Goal: Check status: Check status

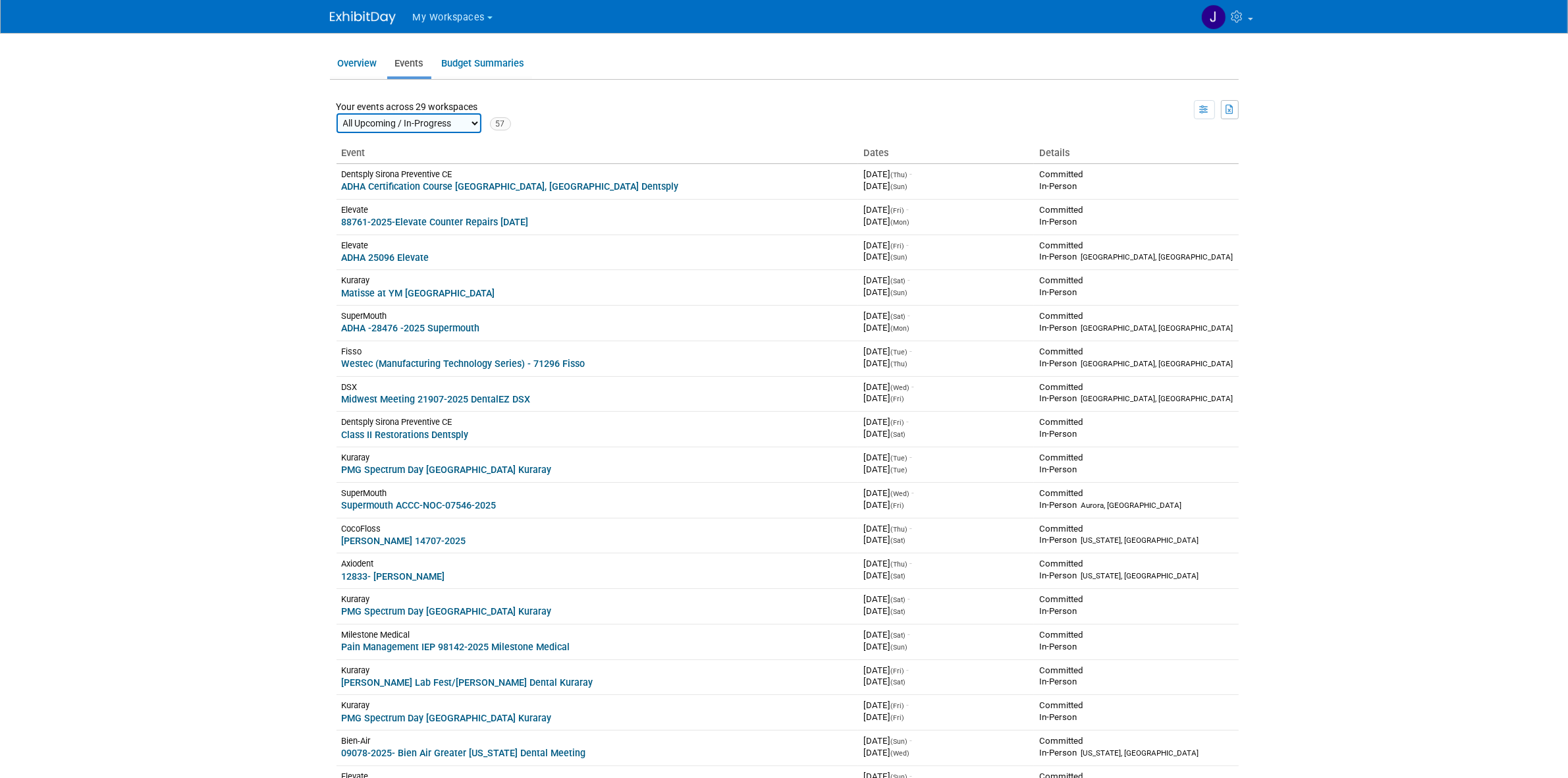
click at [453, 24] on button "My Workspaces" at bounding box center [460, 15] width 98 height 31
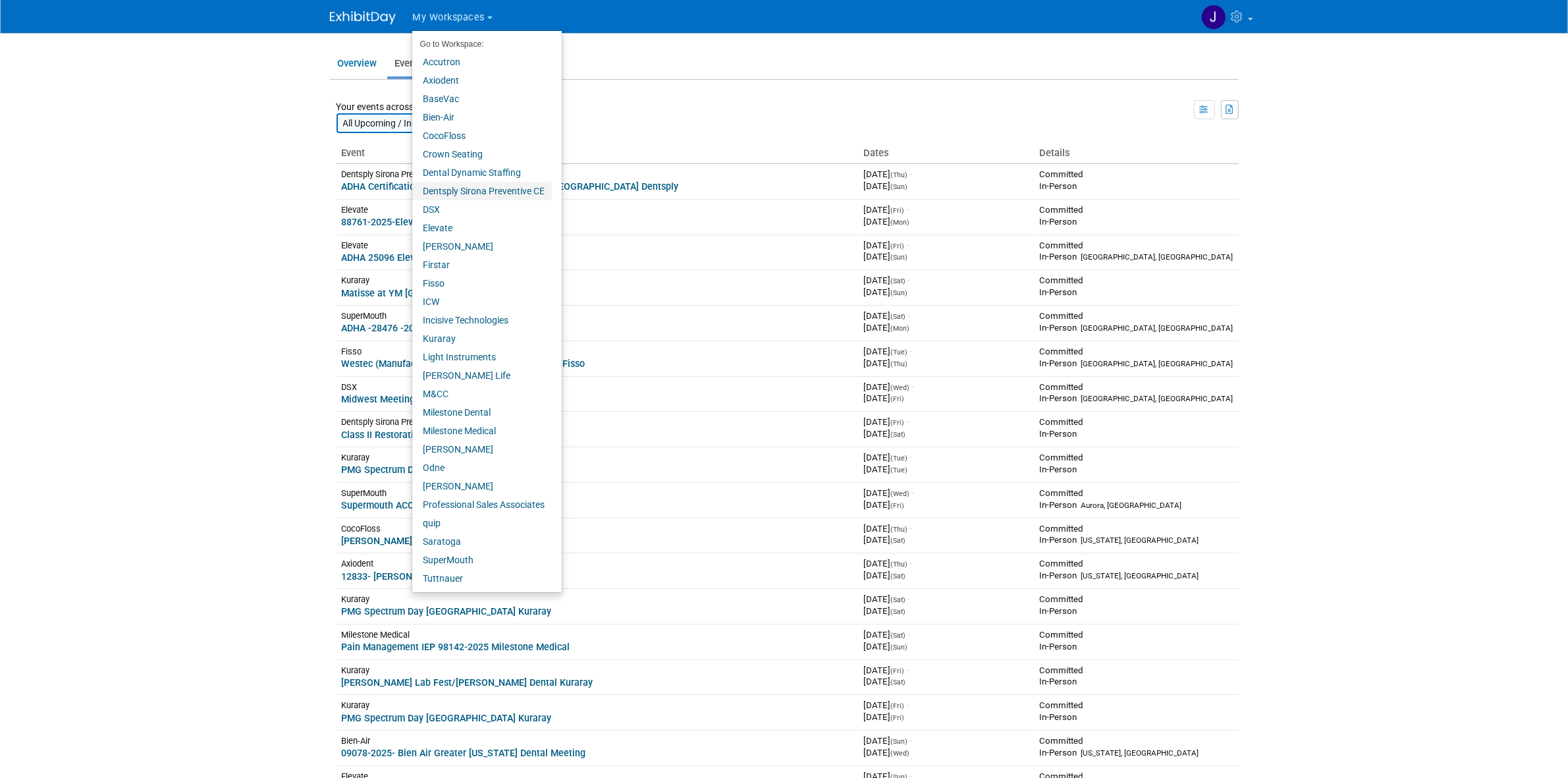
click at [454, 193] on link "Dentsply Sirona Preventive CE" at bounding box center [482, 191] width 139 height 19
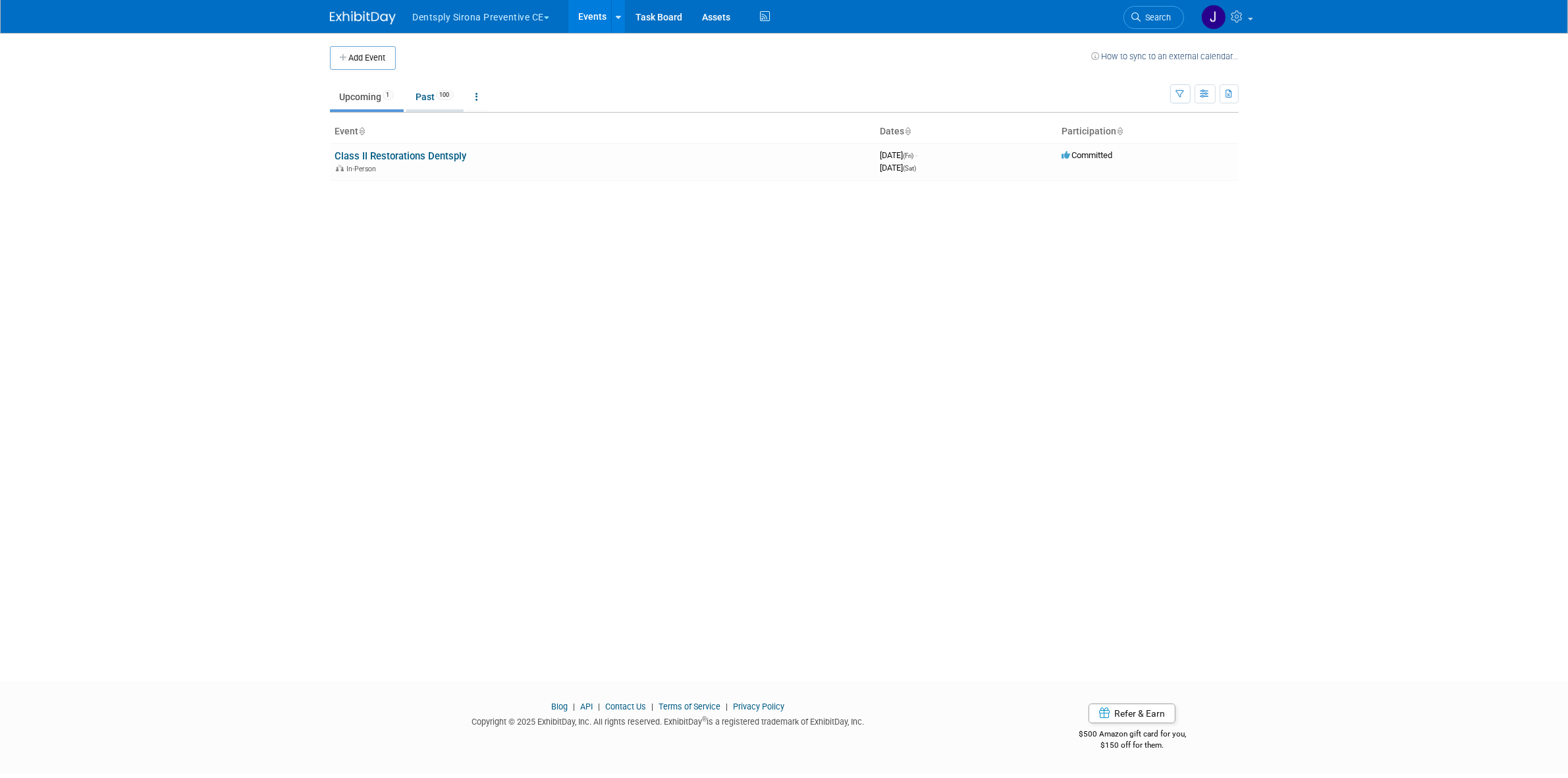
click at [438, 90] on link "Past 100" at bounding box center [436, 96] width 58 height 25
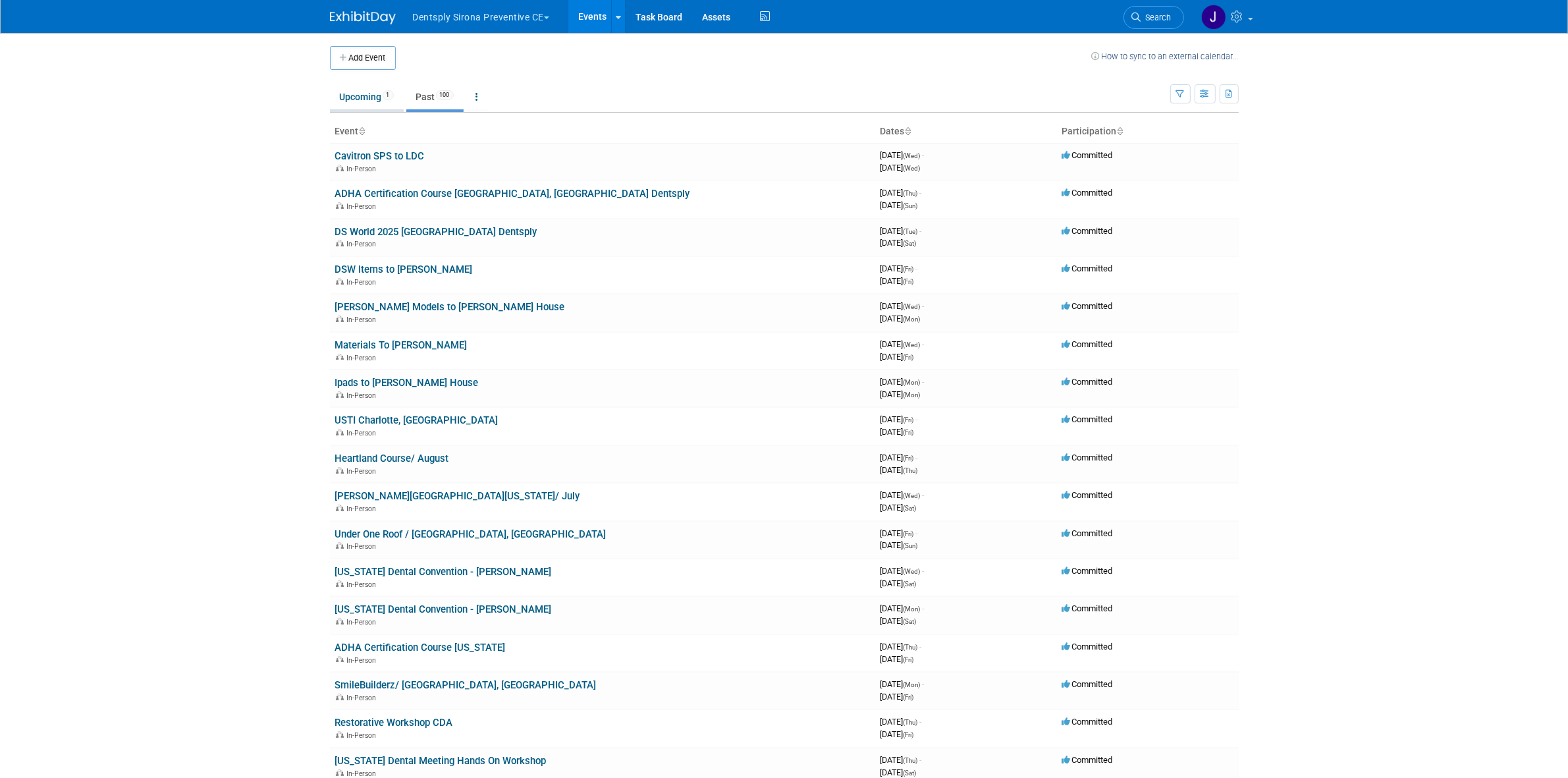
click at [379, 93] on link "Upcoming 1" at bounding box center [367, 96] width 74 height 25
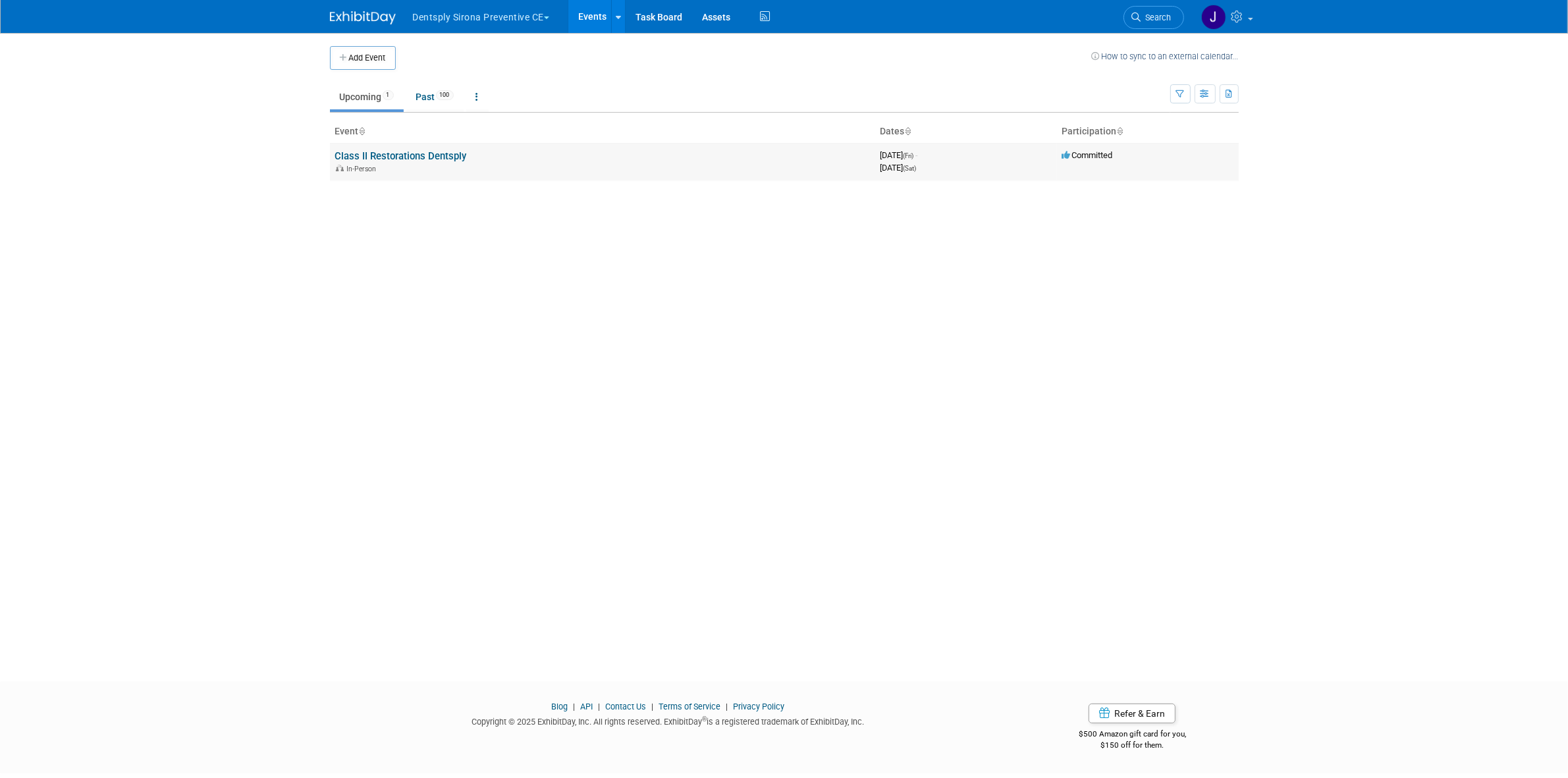
click at [383, 153] on link "Class II Restorations Dentsply" at bounding box center [401, 156] width 132 height 12
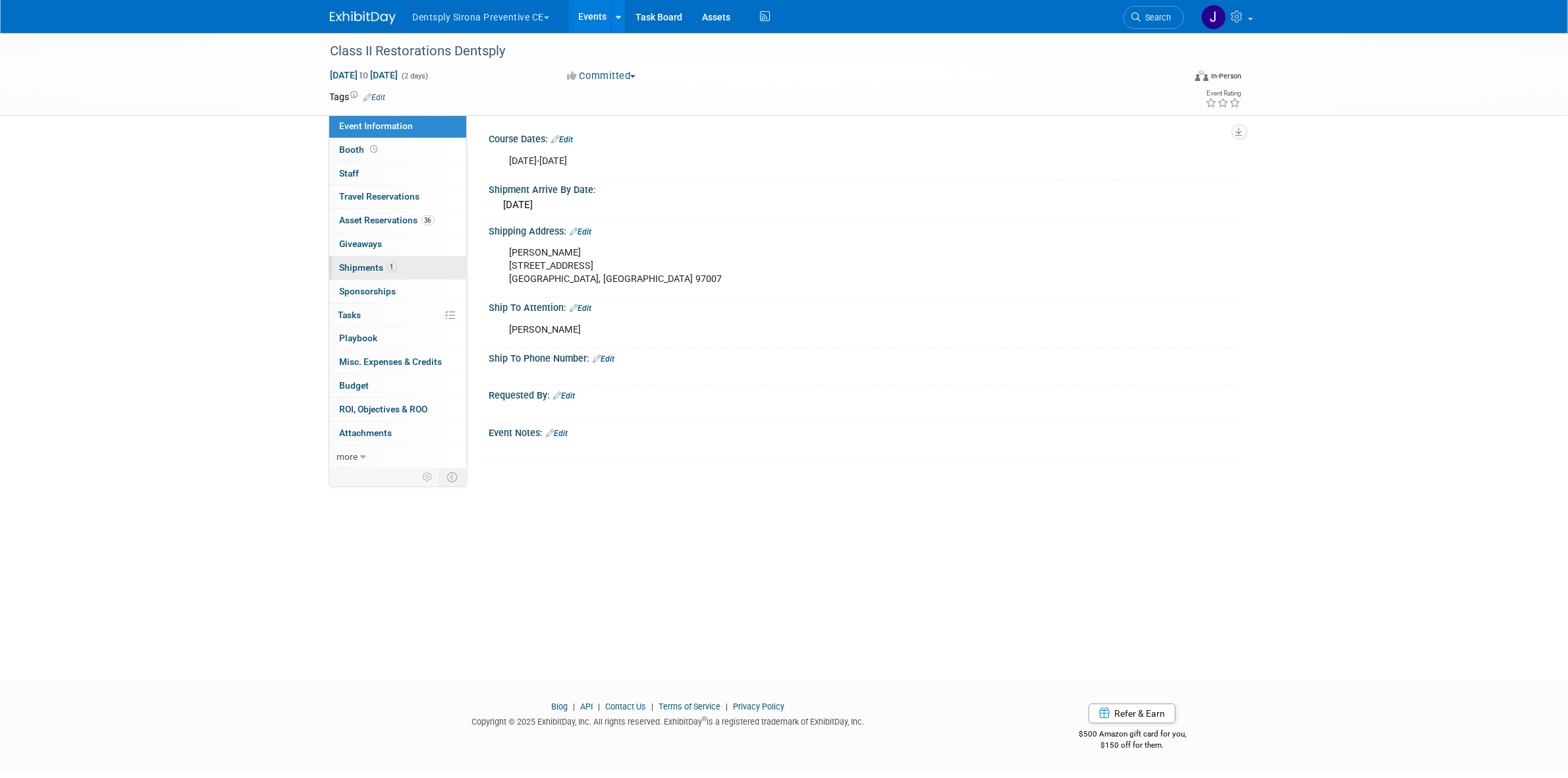
click at [391, 274] on link "1 Shipments 1" at bounding box center [397, 268] width 137 height 23
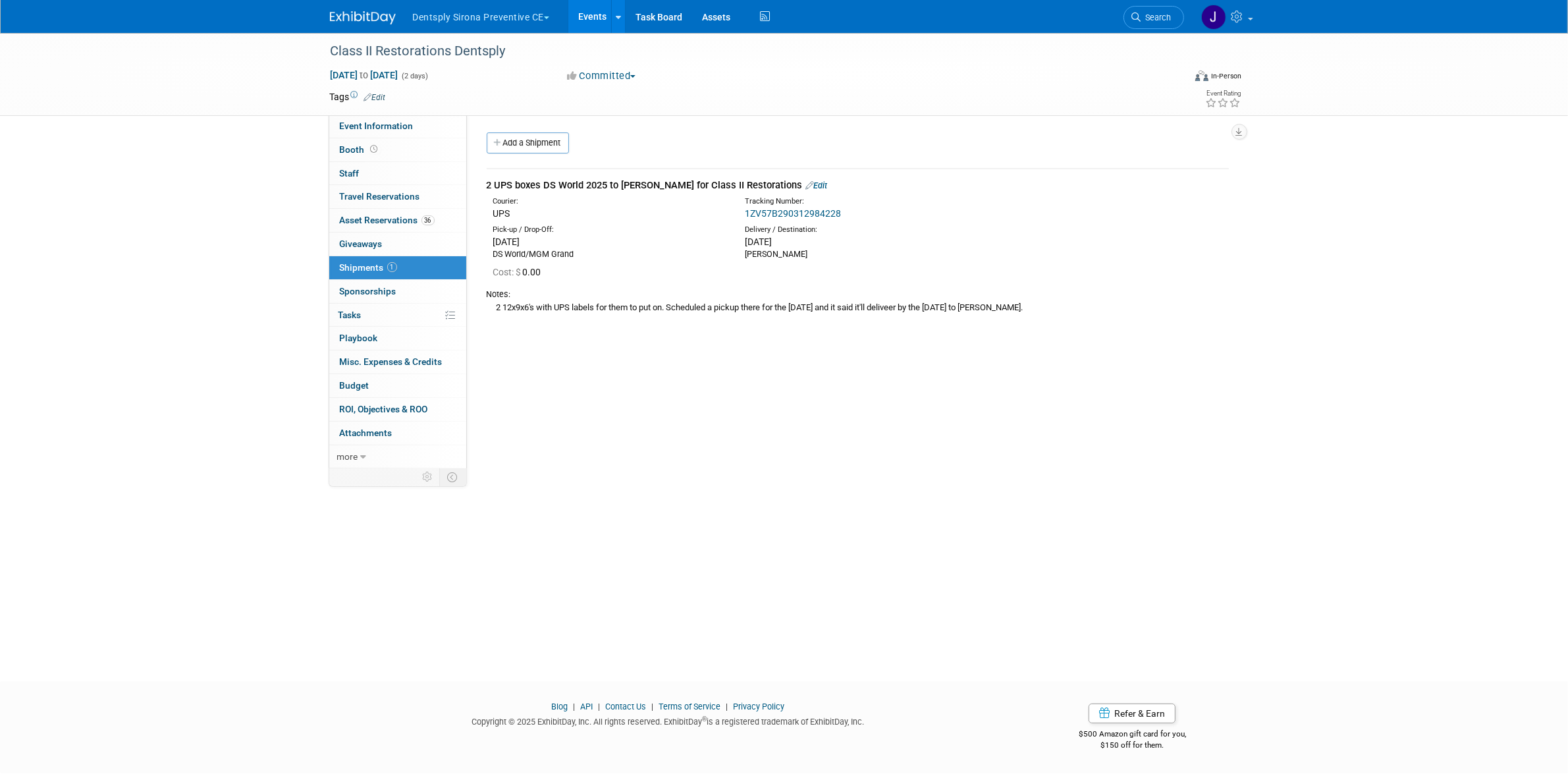
click at [795, 216] on link "1ZV57B290312984228" at bounding box center [793, 213] width 96 height 10
drag, startPoint x: 861, startPoint y: 206, endPoint x: 745, endPoint y: 211, distance: 116.1
click at [745, 211] on div "1ZV57B290312984228" at bounding box center [893, 214] width 295 height 14
copy link "1ZV57B290312984228"
